Goal: Task Accomplishment & Management: Manage account settings

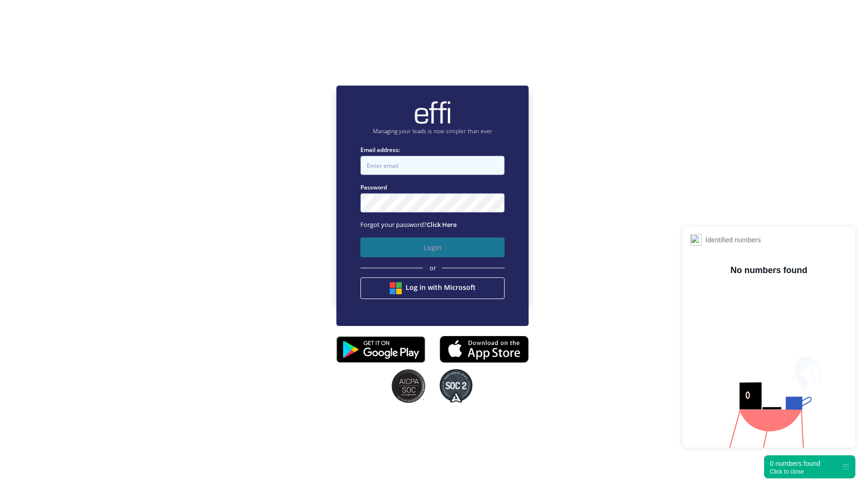
type input "[EMAIL_ADDRESS][DOMAIN_NAME]"
click at [438, 254] on button "Login" at bounding box center [432, 247] width 144 height 20
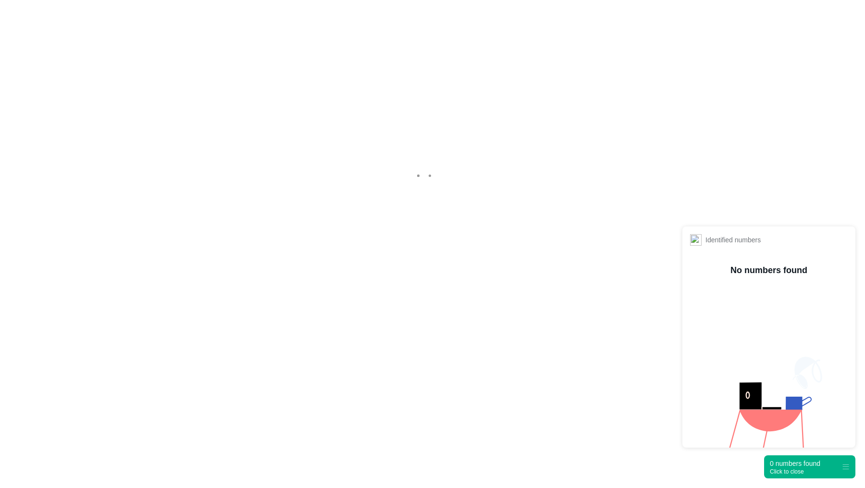
click at [789, 473] on div "Click to close" at bounding box center [795, 471] width 50 height 7
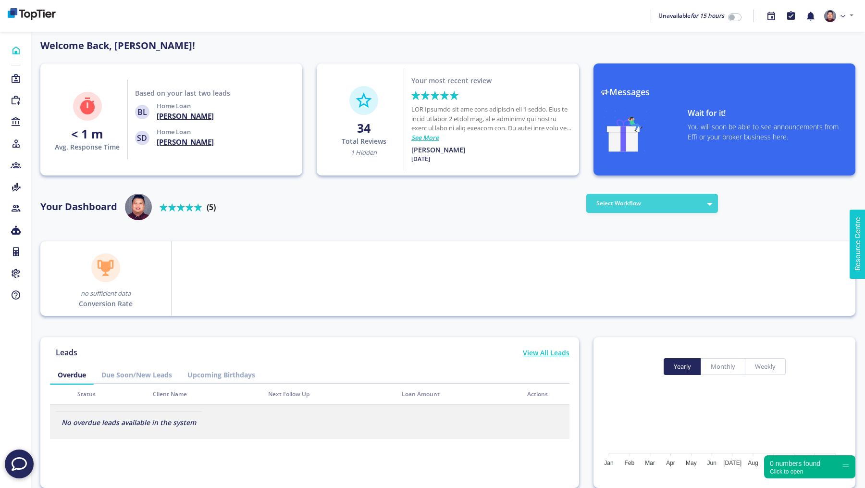
click at [680, 206] on button "Select Workflow" at bounding box center [652, 203] width 132 height 19
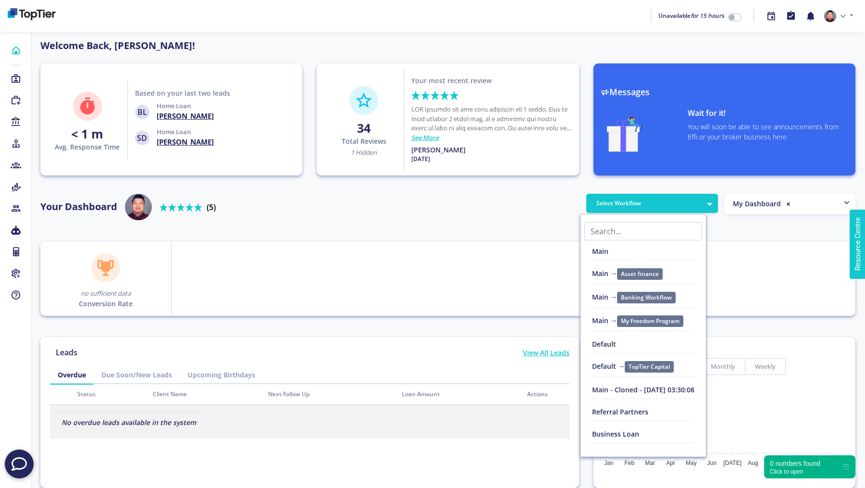
click at [620, 249] on link "Main" at bounding box center [643, 255] width 125 height 22
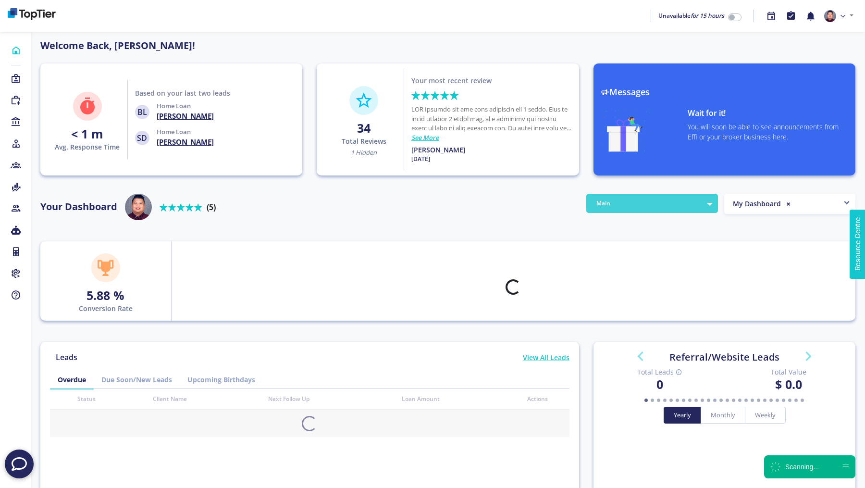
scroll to position [87, 154]
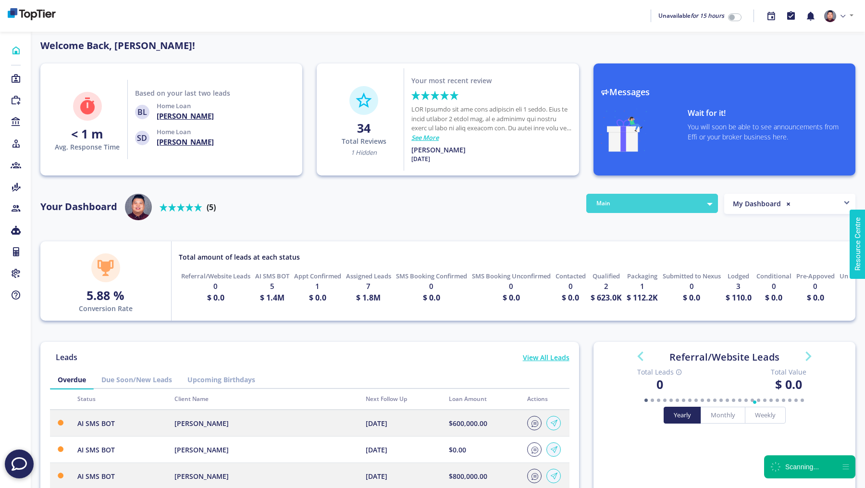
click at [655, 203] on button "Main" at bounding box center [652, 203] width 132 height 19
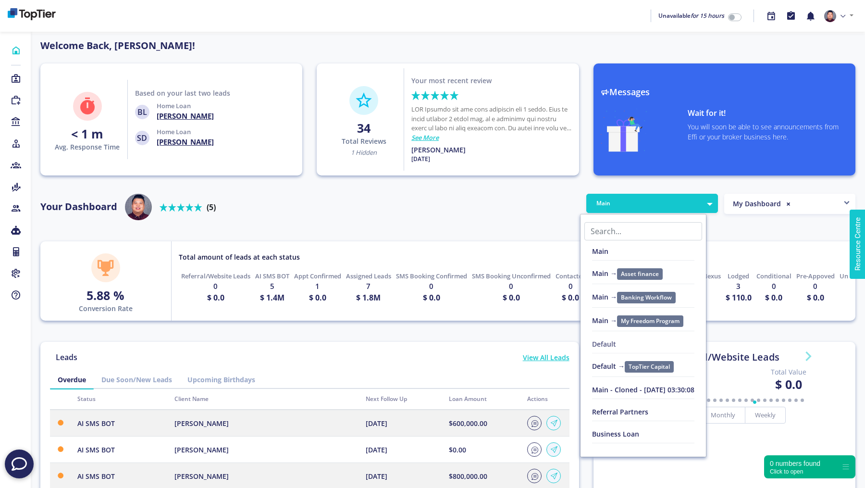
click at [606, 343] on link "Default" at bounding box center [643, 346] width 102 height 14
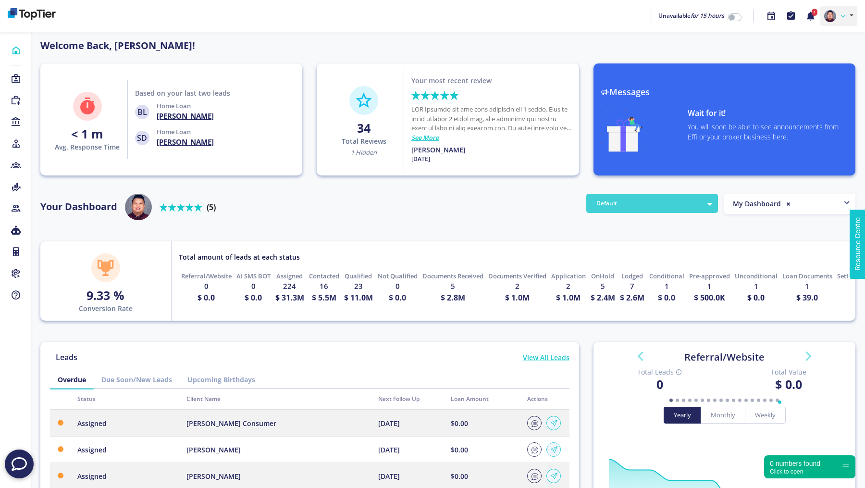
click at [843, 15] on icon at bounding box center [843, 16] width 5 height 5
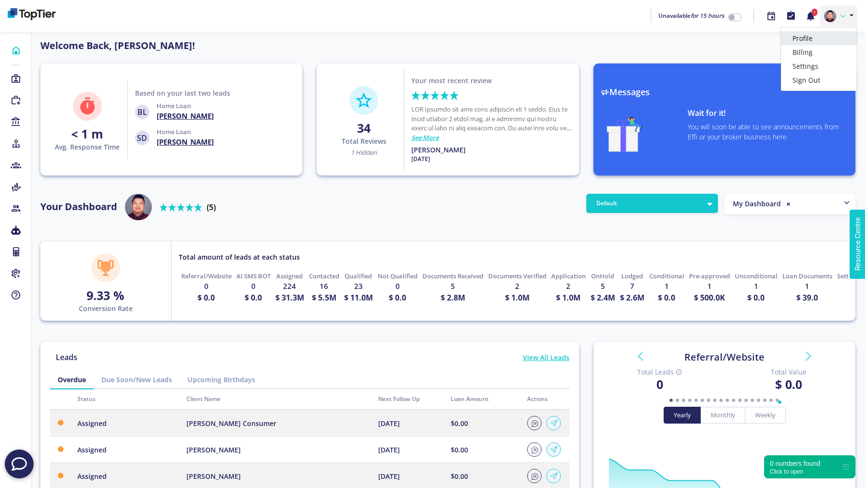
click at [828, 33] on link "Profile" at bounding box center [819, 38] width 76 height 14
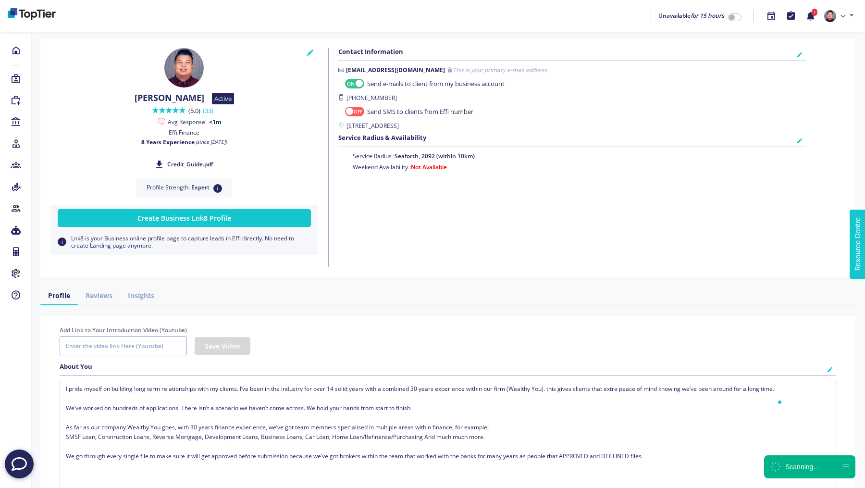
checkbox input "true"
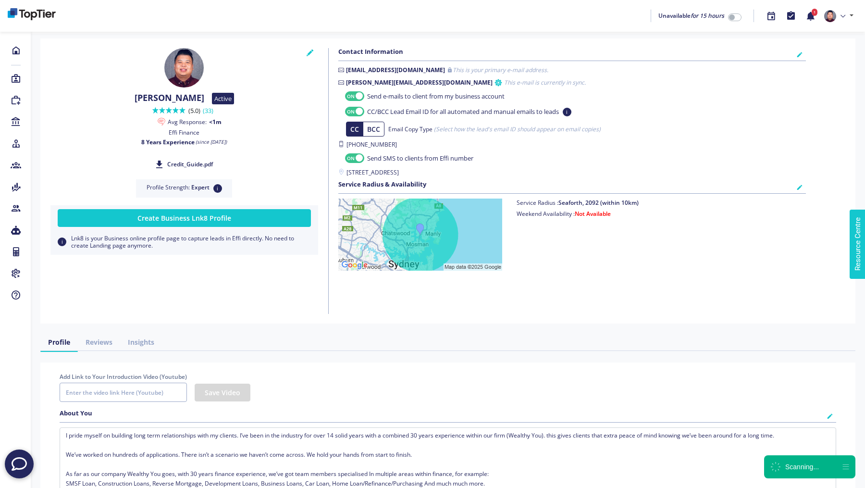
checkbox input "true"
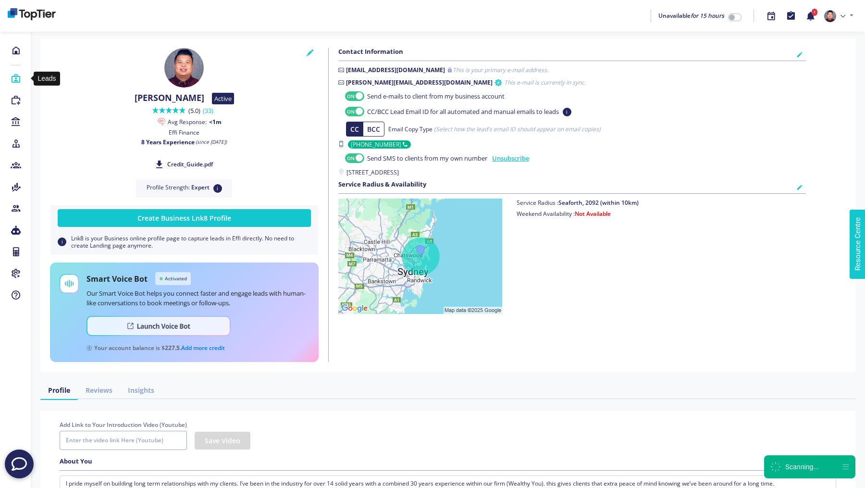
click at [18, 80] on icon at bounding box center [16, 79] width 11 height 10
